Goal: Task Accomplishment & Management: Manage account settings

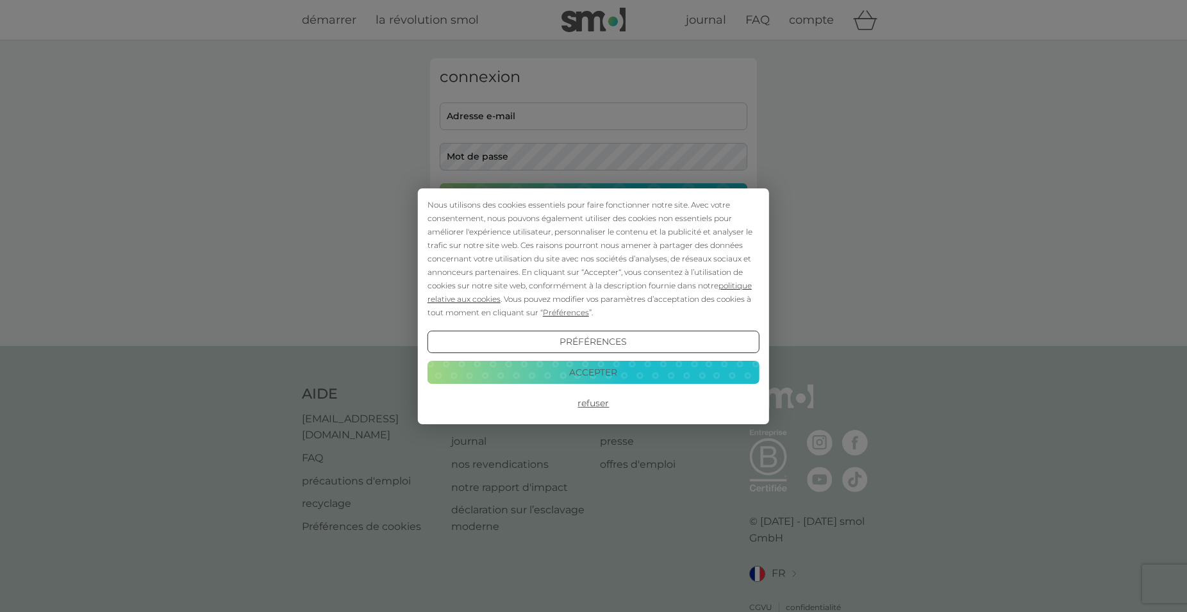
click at [593, 403] on button "Refuser" at bounding box center [593, 403] width 332 height 23
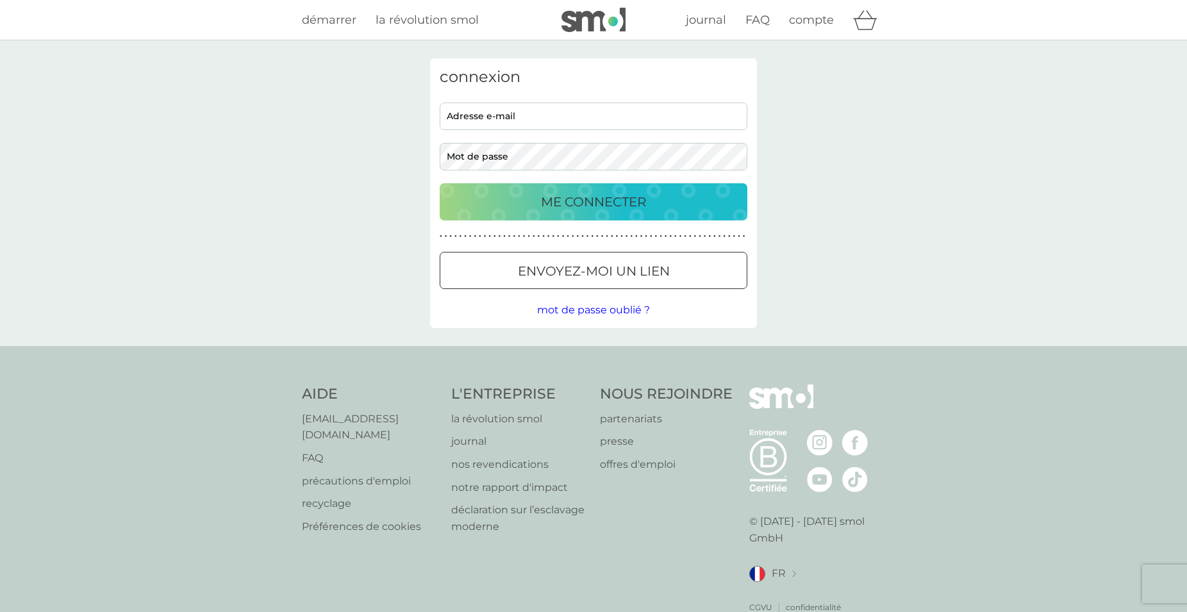
click at [496, 116] on input "adresse e-mail" at bounding box center [594, 117] width 308 height 28
type input "ca.hanoulle@laposte.net"
click at [440, 183] on button "ME CONNECTER" at bounding box center [594, 201] width 308 height 37
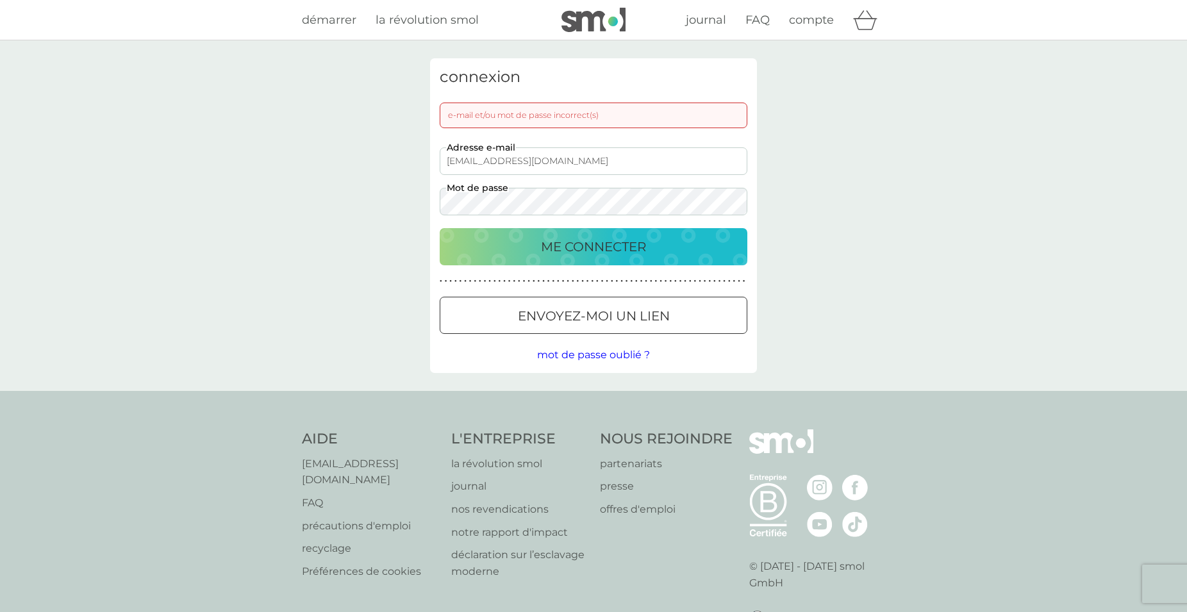
click at [583, 358] on span "mot de passe oublié ?" at bounding box center [593, 355] width 113 height 12
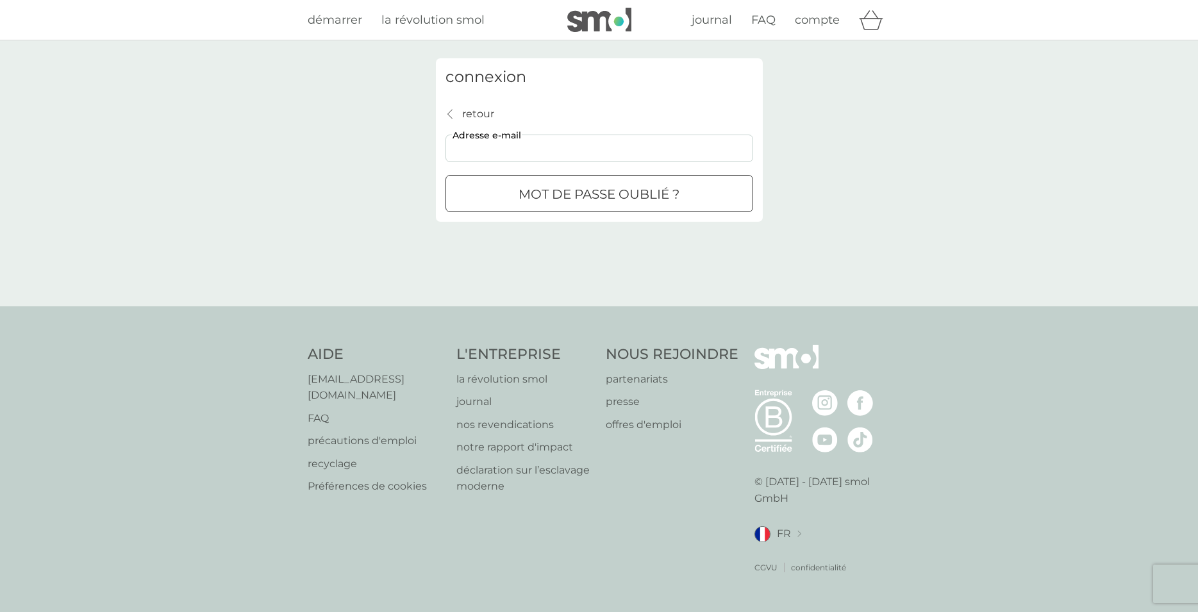
click at [484, 152] on input "adresse e-mail" at bounding box center [599, 149] width 308 height 28
type input "ca.hanoulle@laposte.net"
click at [549, 190] on p "mot de passe oublié ?" at bounding box center [598, 194] width 161 height 21
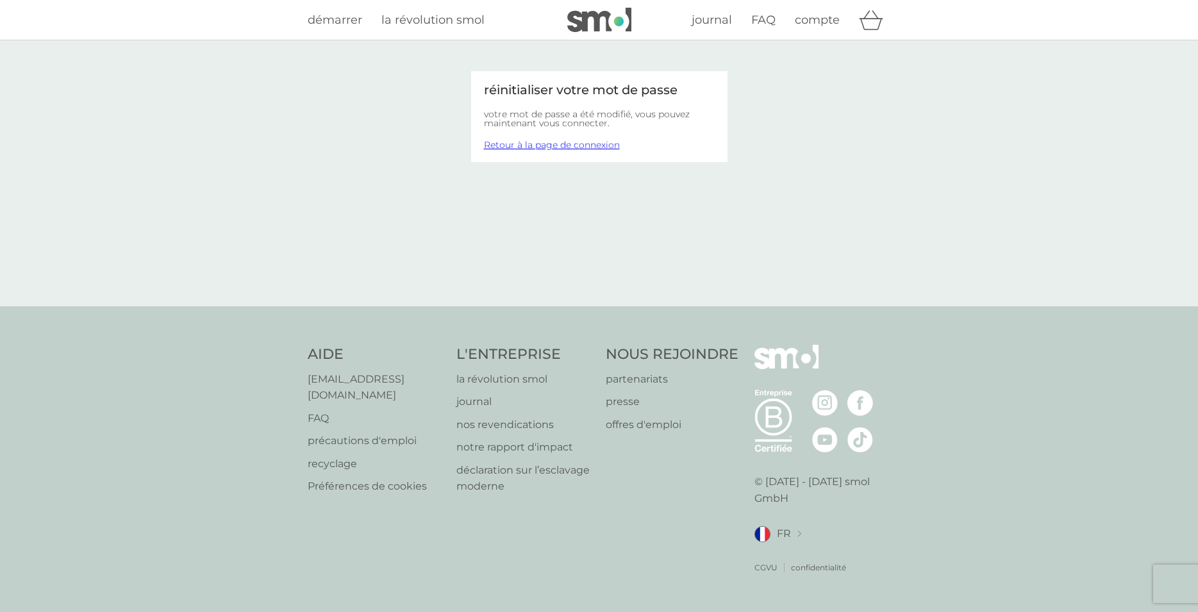
click at [569, 145] on link "Retour à la page de connexion" at bounding box center [552, 145] width 136 height 12
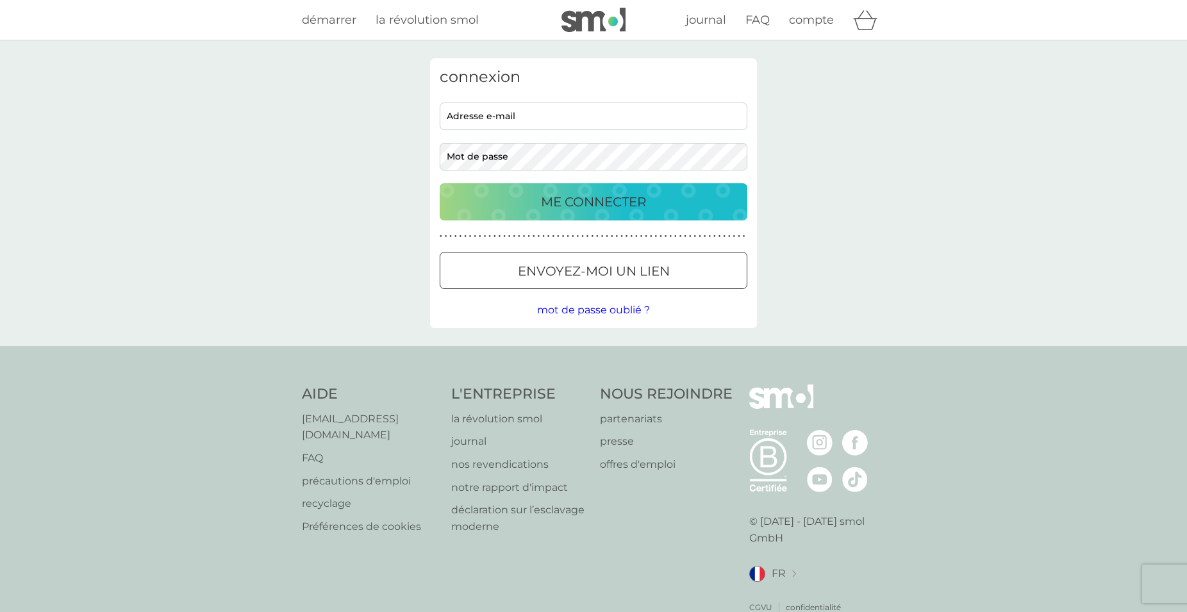
click at [483, 118] on input "adresse e-mail" at bounding box center [594, 117] width 308 height 28
type input "ca.hanoulle@laposte.net"
click at [440, 183] on button "ME CONNECTER" at bounding box center [594, 201] width 308 height 37
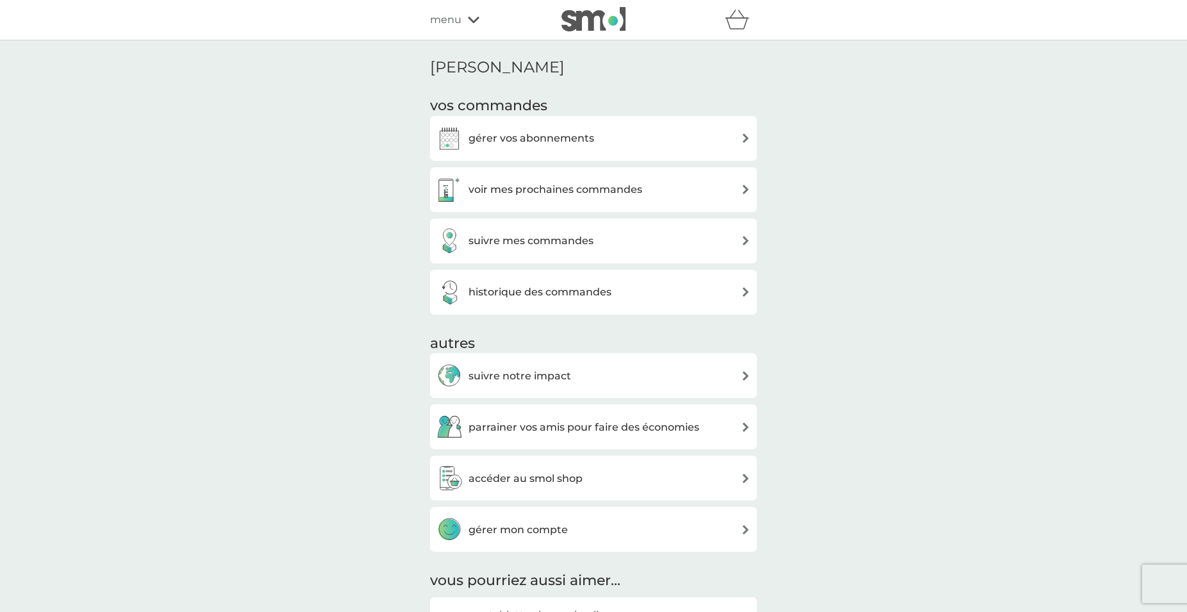
click at [744, 133] on div "gérer vos abonnements" at bounding box center [593, 139] width 314 height 26
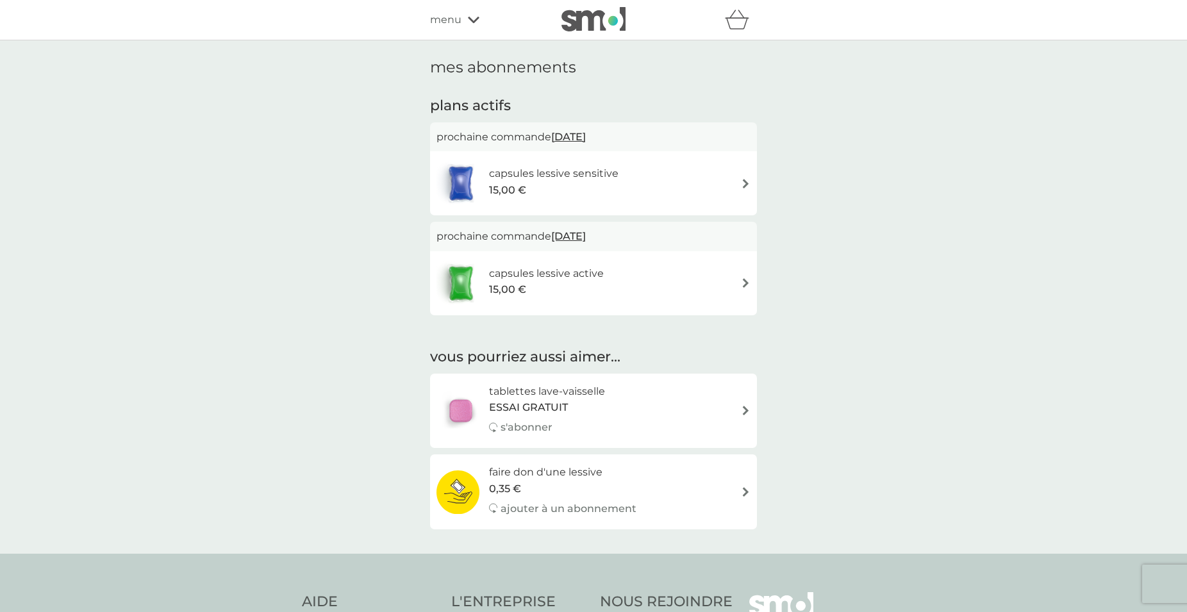
click at [458, 17] on span "menu" at bounding box center [445, 20] width 31 height 17
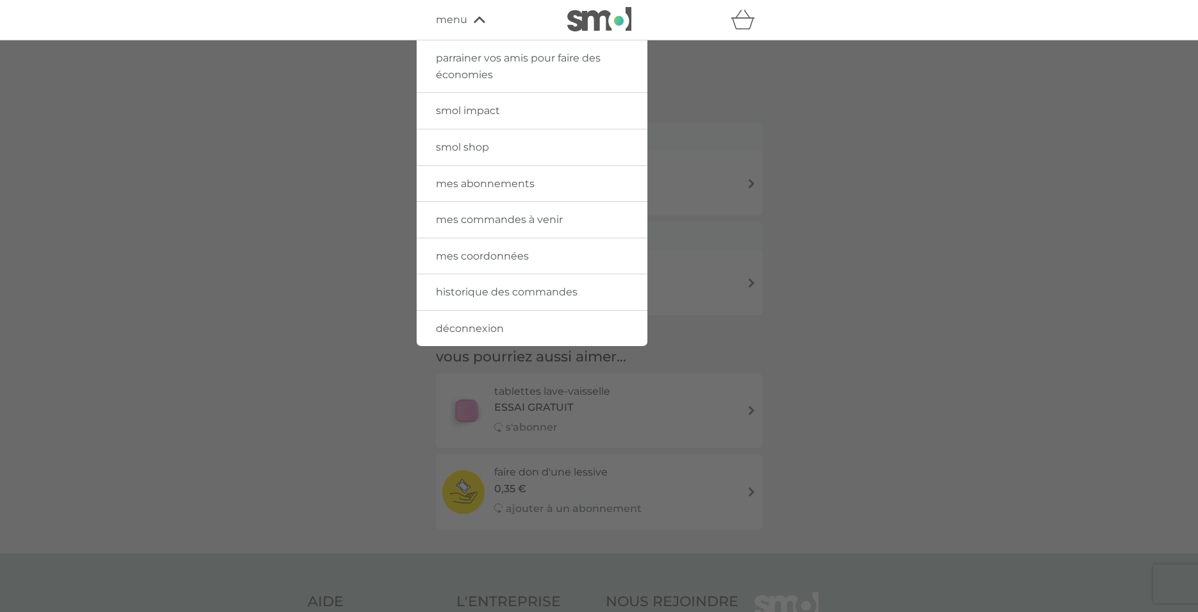
click at [516, 219] on span "mes commandes à venir" at bounding box center [499, 219] width 127 height 12
